Goal: Find specific page/section: Find specific page/section

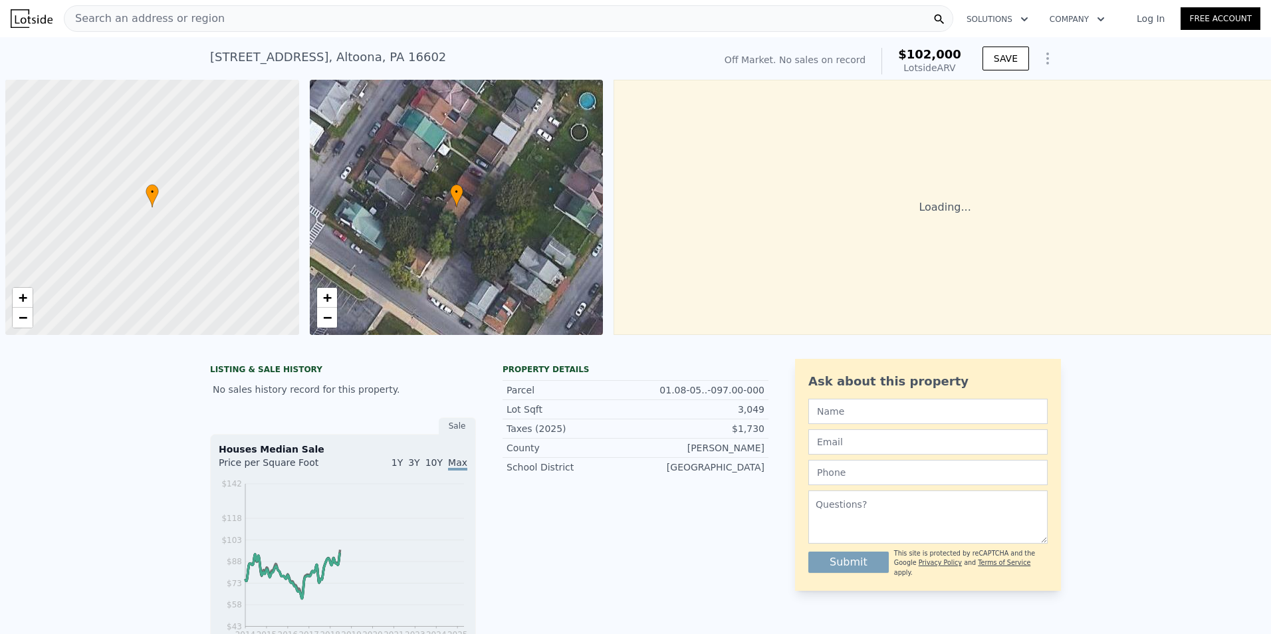
scroll to position [0, 5]
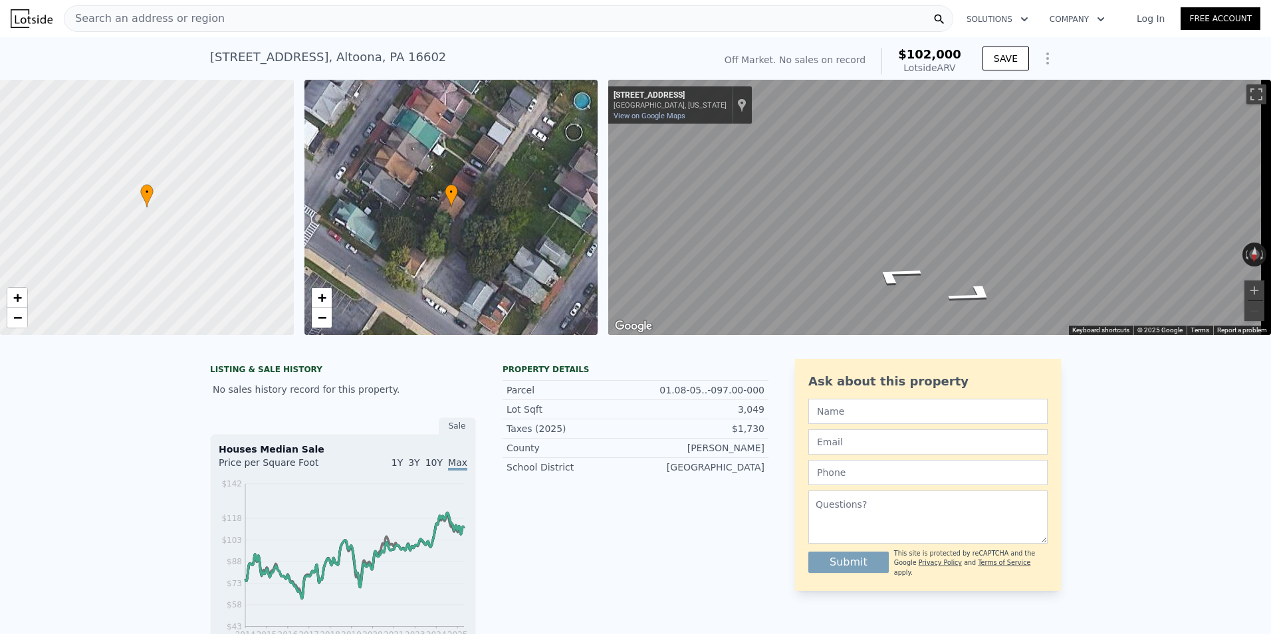
click at [540, 219] on div "• + − • + − ← Move left → Move right ↑ Move up ↓ Move down + Zoom in - Zoom out…" at bounding box center [635, 207] width 1271 height 255
click at [499, 185] on div "• + − • + − ← Move left → Move right ↑ Move up ↓ Move down + Zoom in - Zoom out…" at bounding box center [635, 207] width 1271 height 255
click at [560, 177] on div "• + − • + − ← Move left → Move right ↑ Move up ↓ Move down + Zoom in - Zoom out…" at bounding box center [635, 207] width 1271 height 255
click at [983, 295] on icon "Go Southeast, 4th St" at bounding box center [983, 292] width 78 height 27
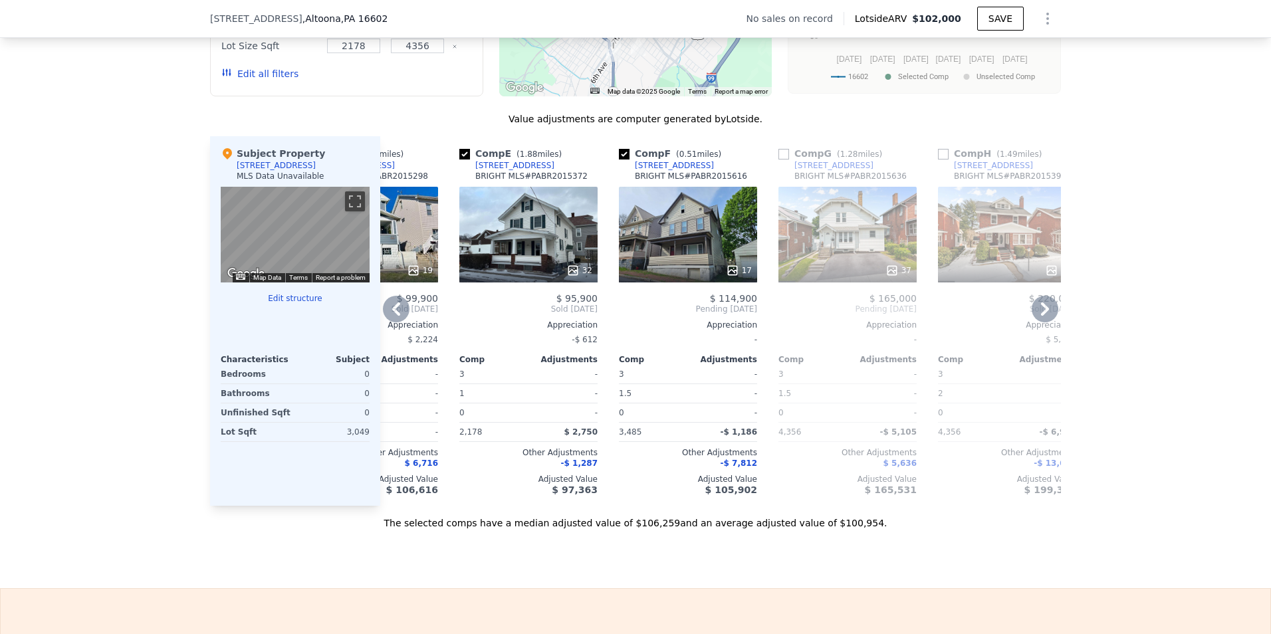
scroll to position [0, 588]
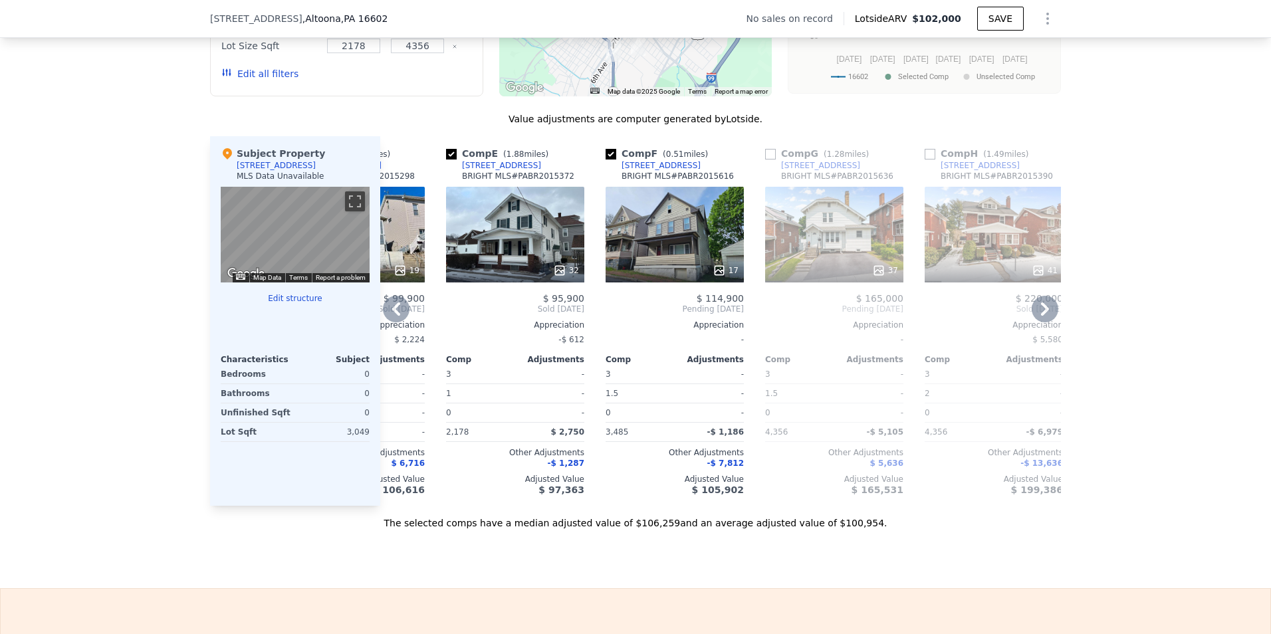
click at [865, 245] on div "37" at bounding box center [834, 235] width 138 height 96
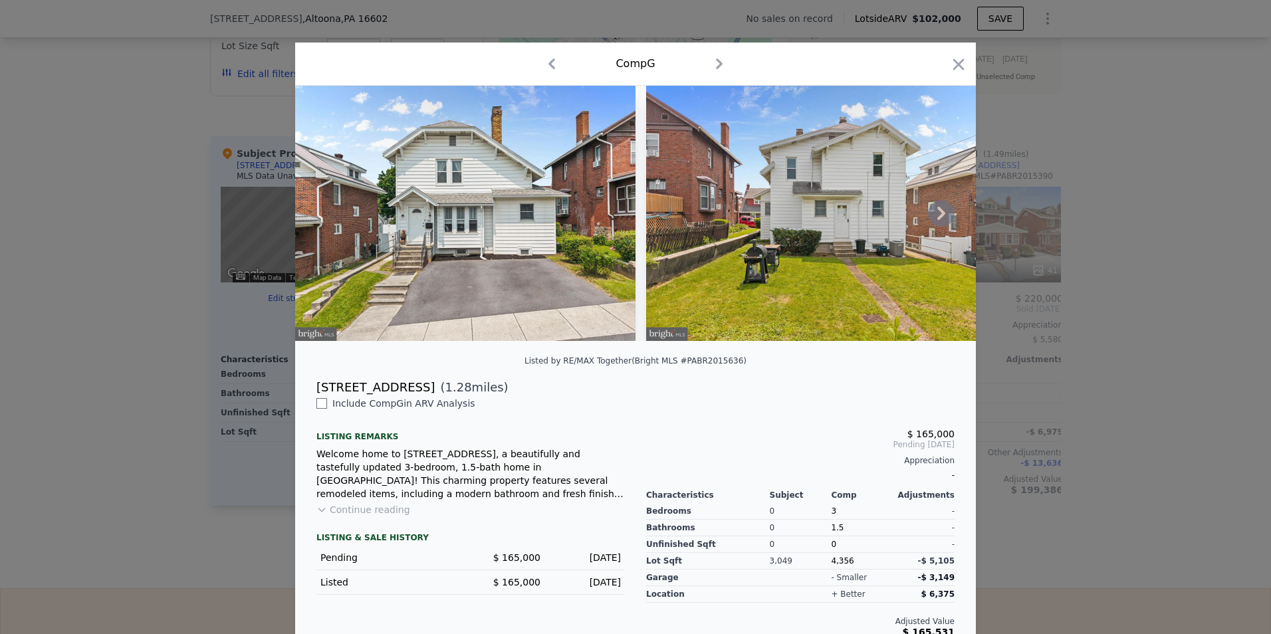
click at [944, 219] on icon at bounding box center [941, 213] width 27 height 27
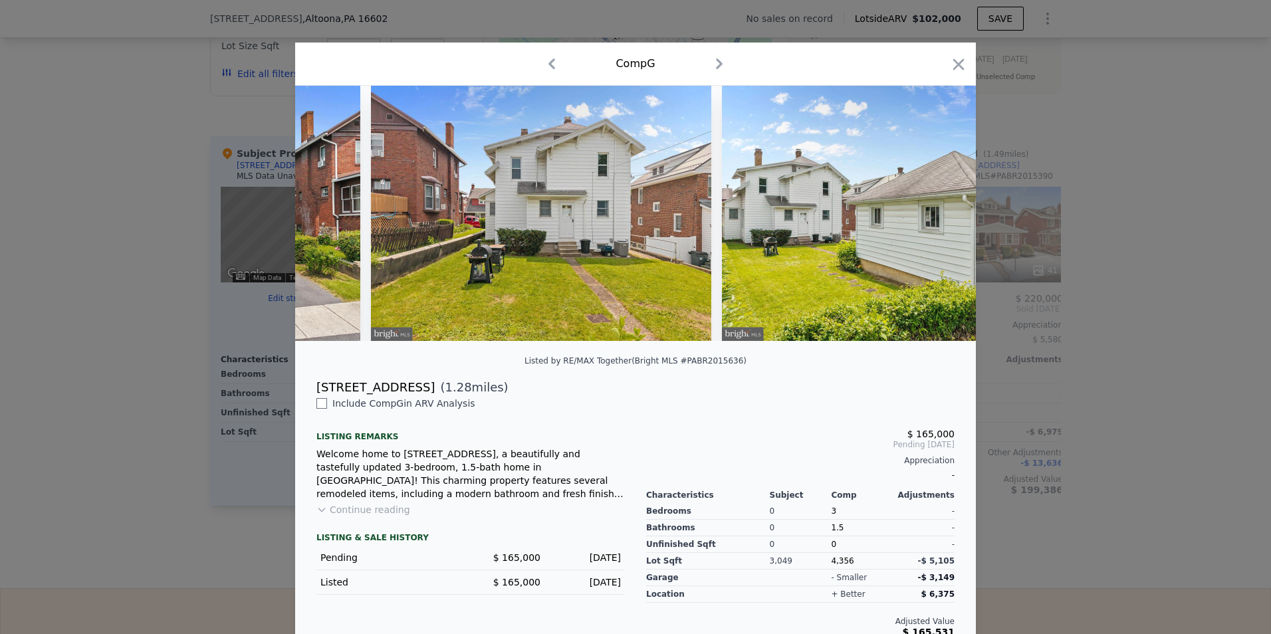
scroll to position [0, 319]
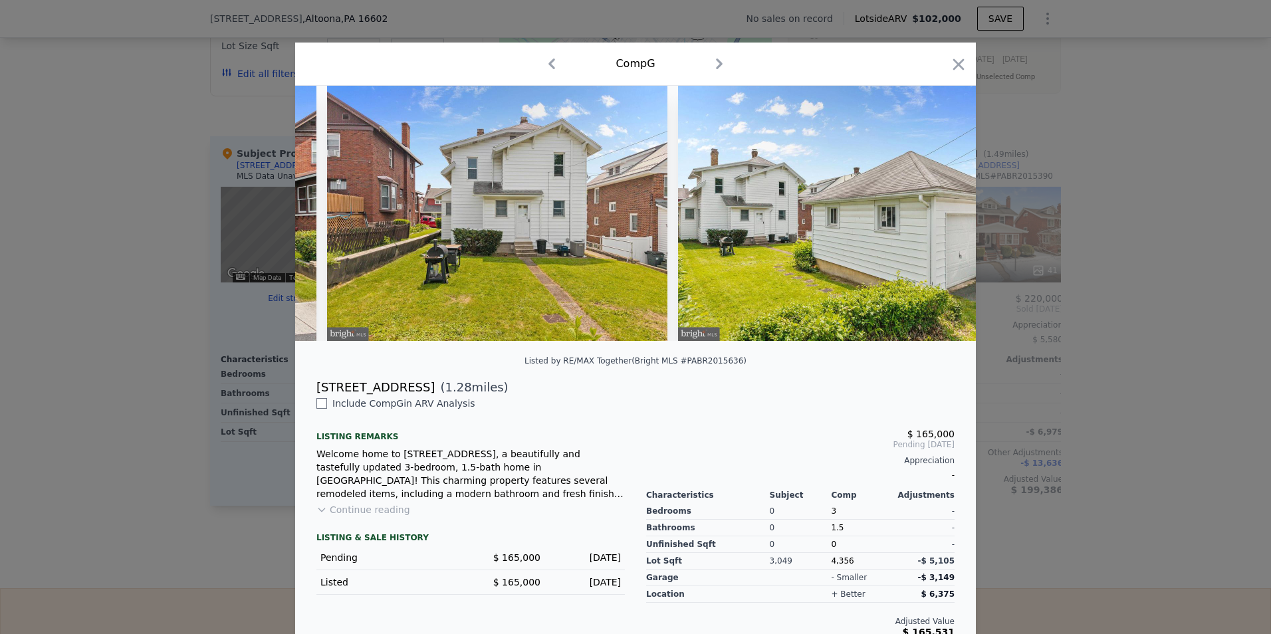
click at [944, 219] on div at bounding box center [635, 213] width 681 height 255
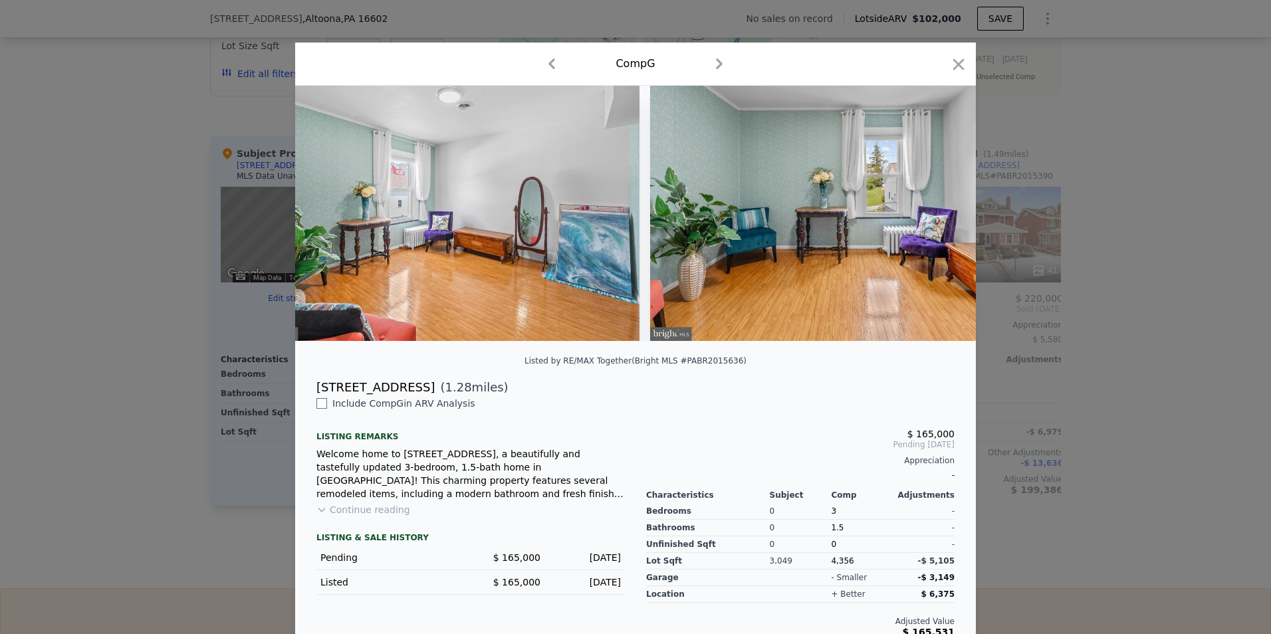
scroll to position [0, 7968]
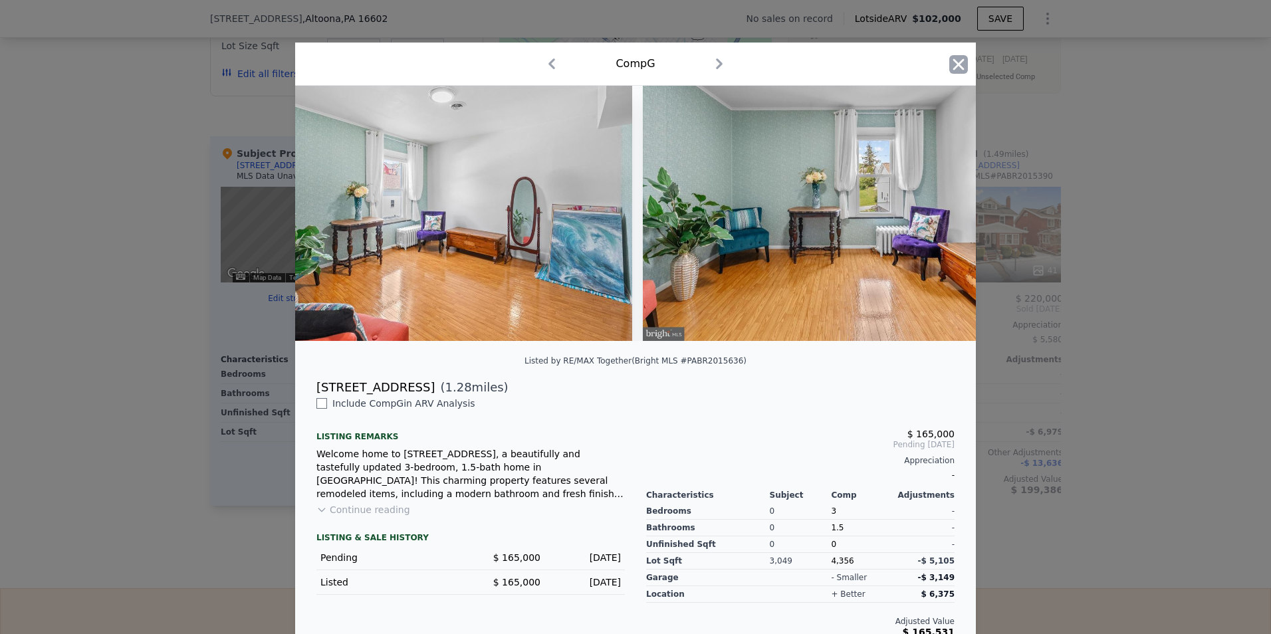
click at [957, 59] on icon "button" at bounding box center [958, 64] width 19 height 19
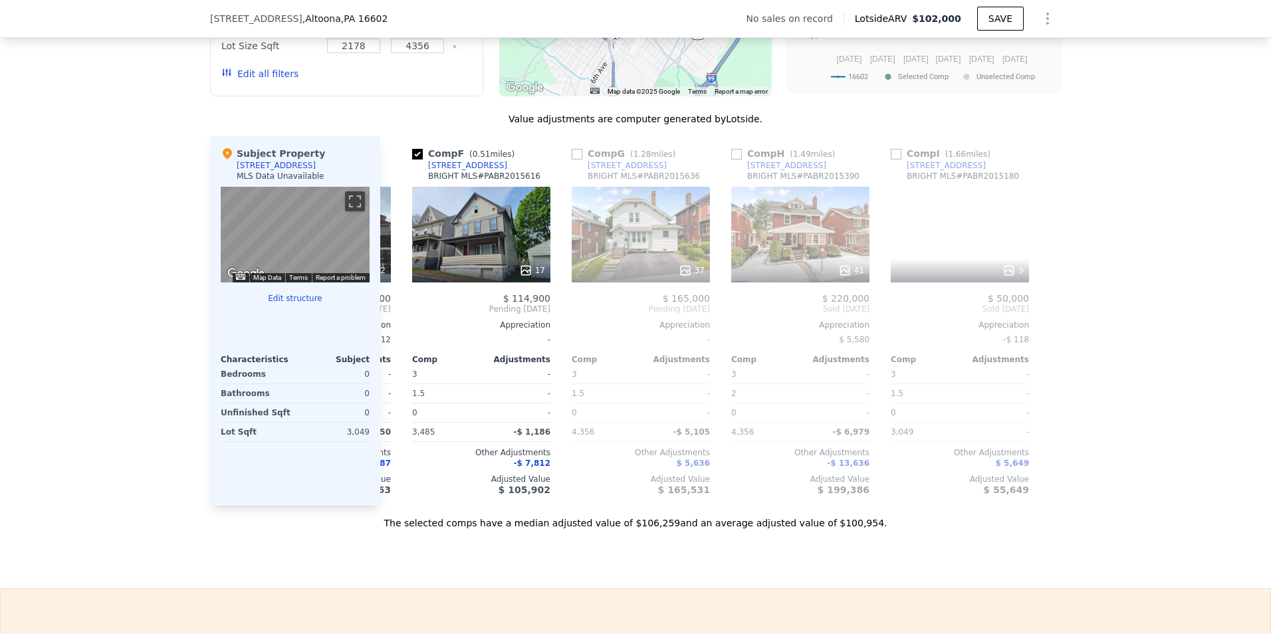
scroll to position [0, 787]
